Goal: Task Accomplishment & Management: Use online tool/utility

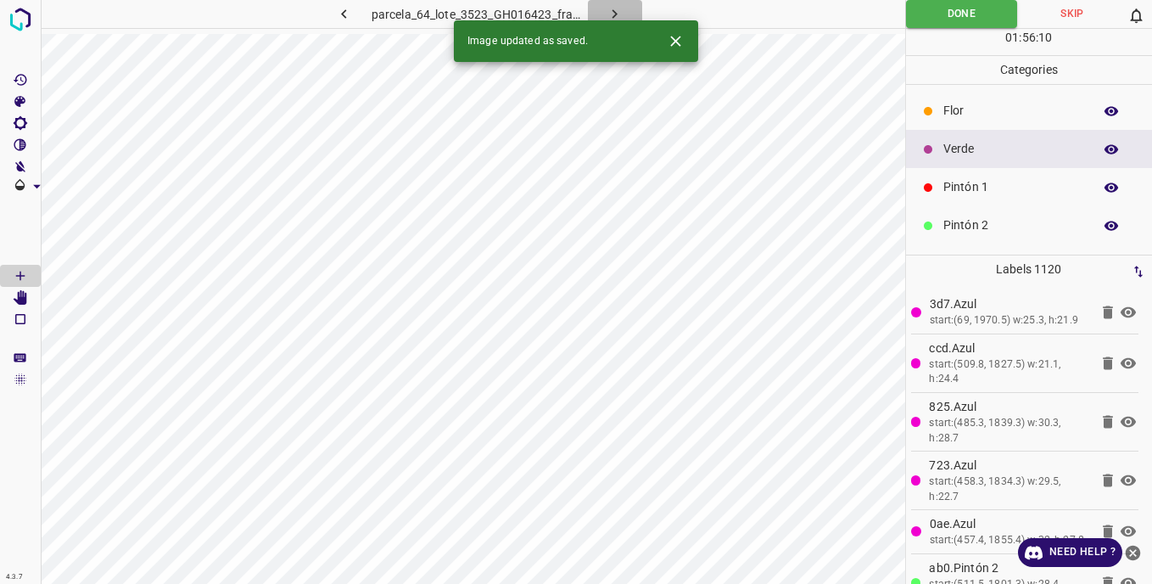
click at [610, 11] on icon "button" at bounding box center [615, 14] width 18 height 18
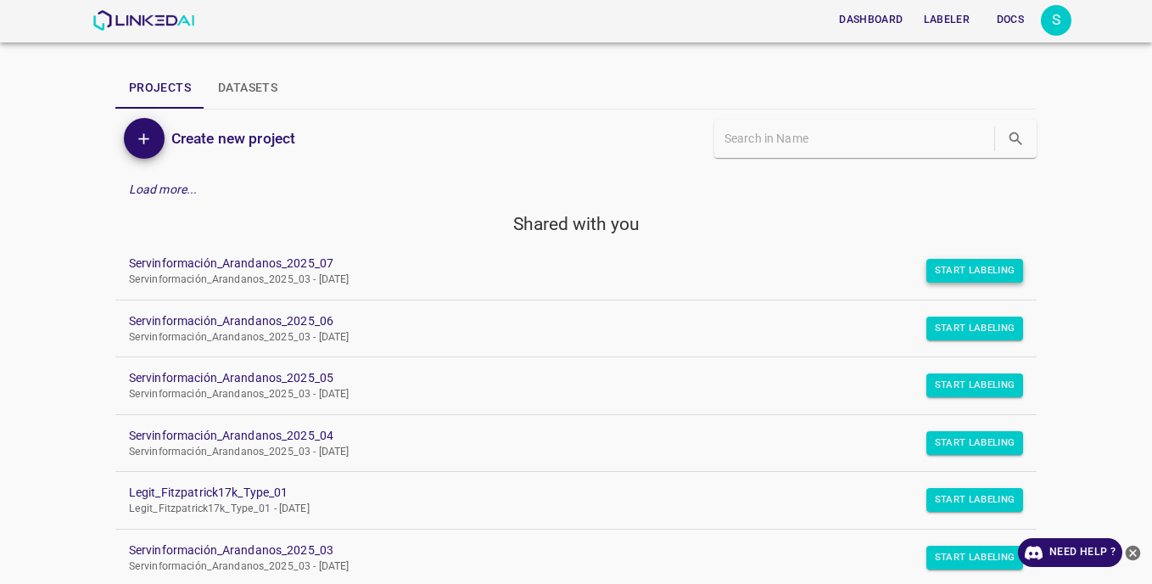
click at [974, 266] on button "Start Labeling" at bounding box center [976, 271] width 98 height 24
